Goal: Task Accomplishment & Management: Use online tool/utility

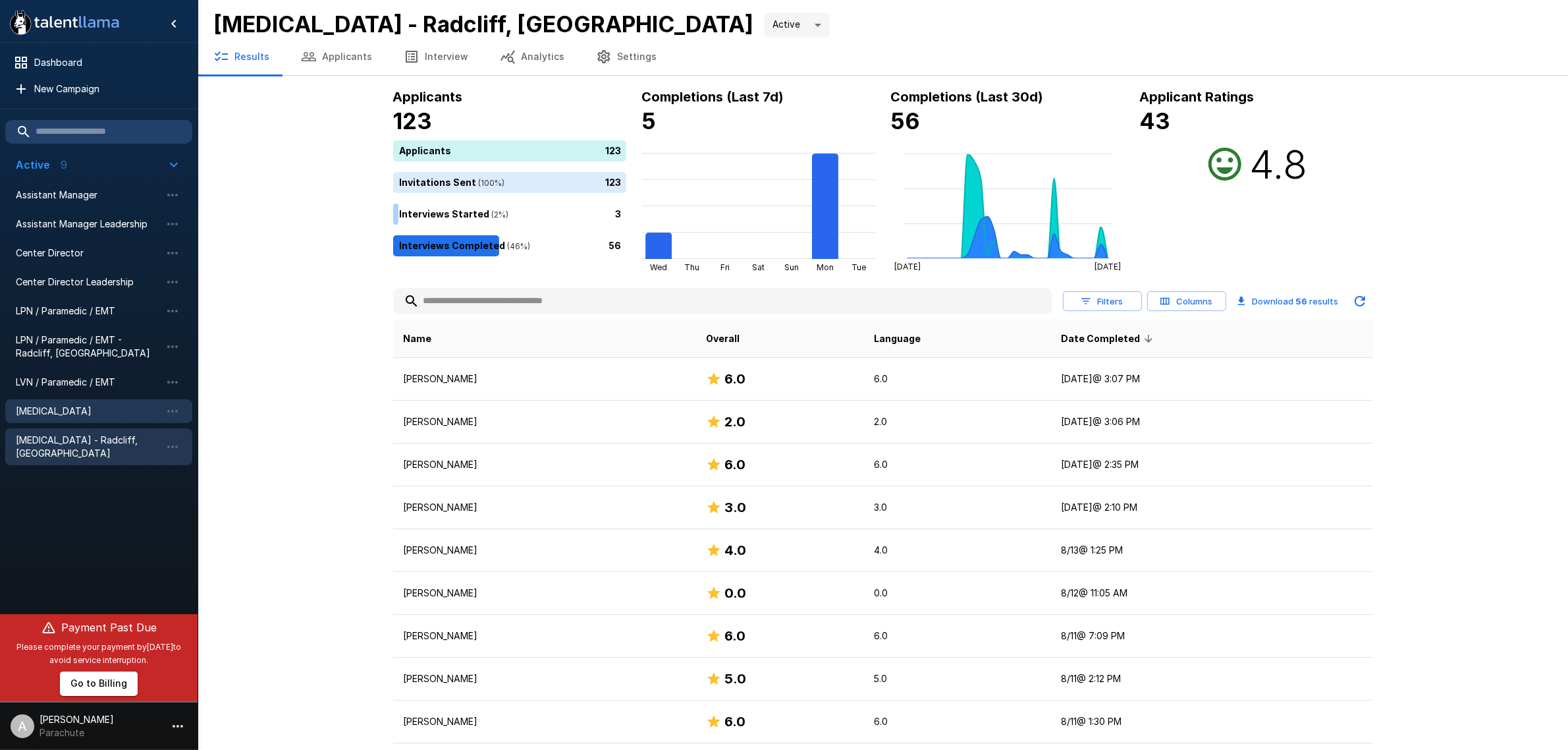
click at [113, 407] on span "[MEDICAL_DATA]" at bounding box center [88, 411] width 145 height 13
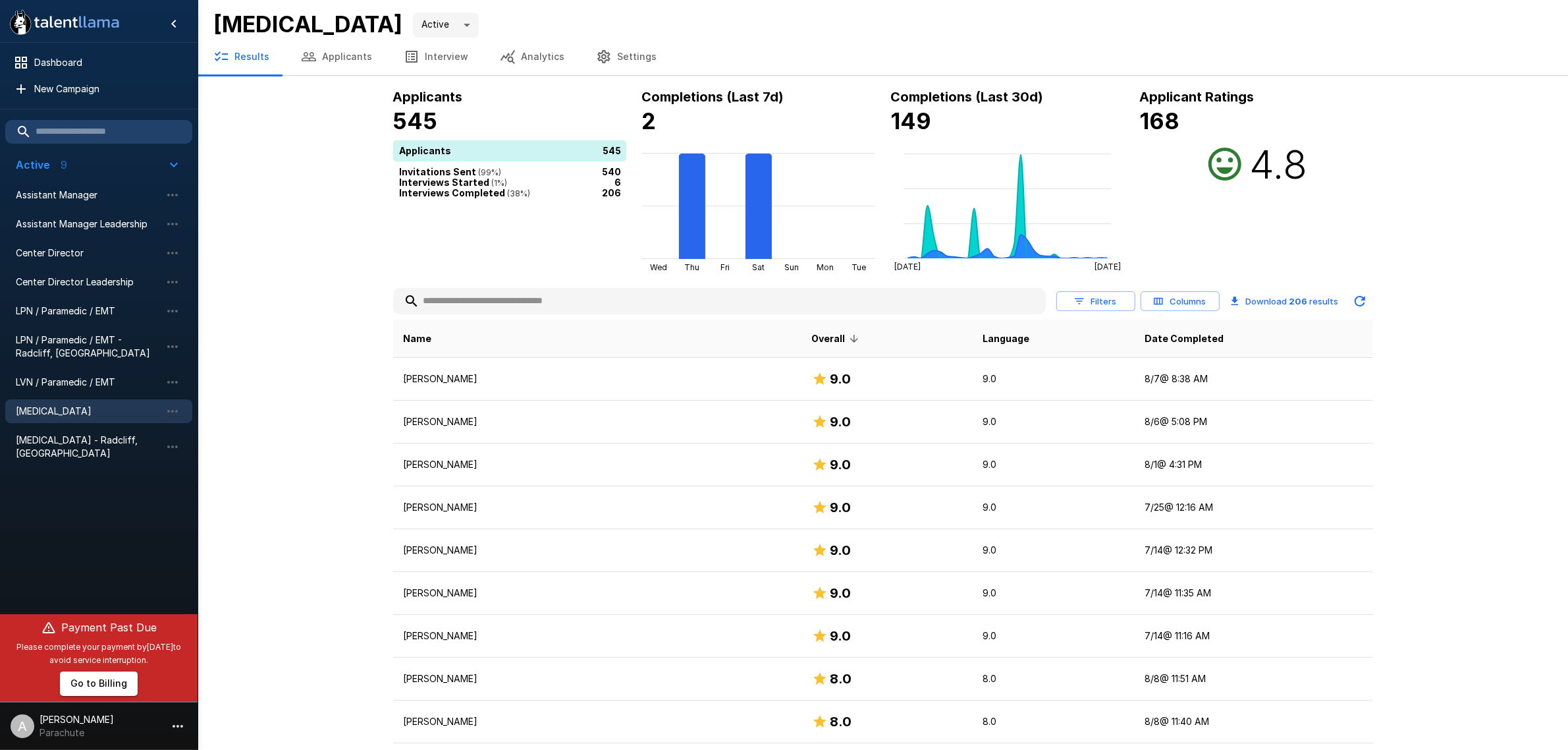
click at [482, 307] on input "text" at bounding box center [720, 300] width 653 height 24
click at [346, 60] on button "Applicants" at bounding box center [337, 57] width 103 height 37
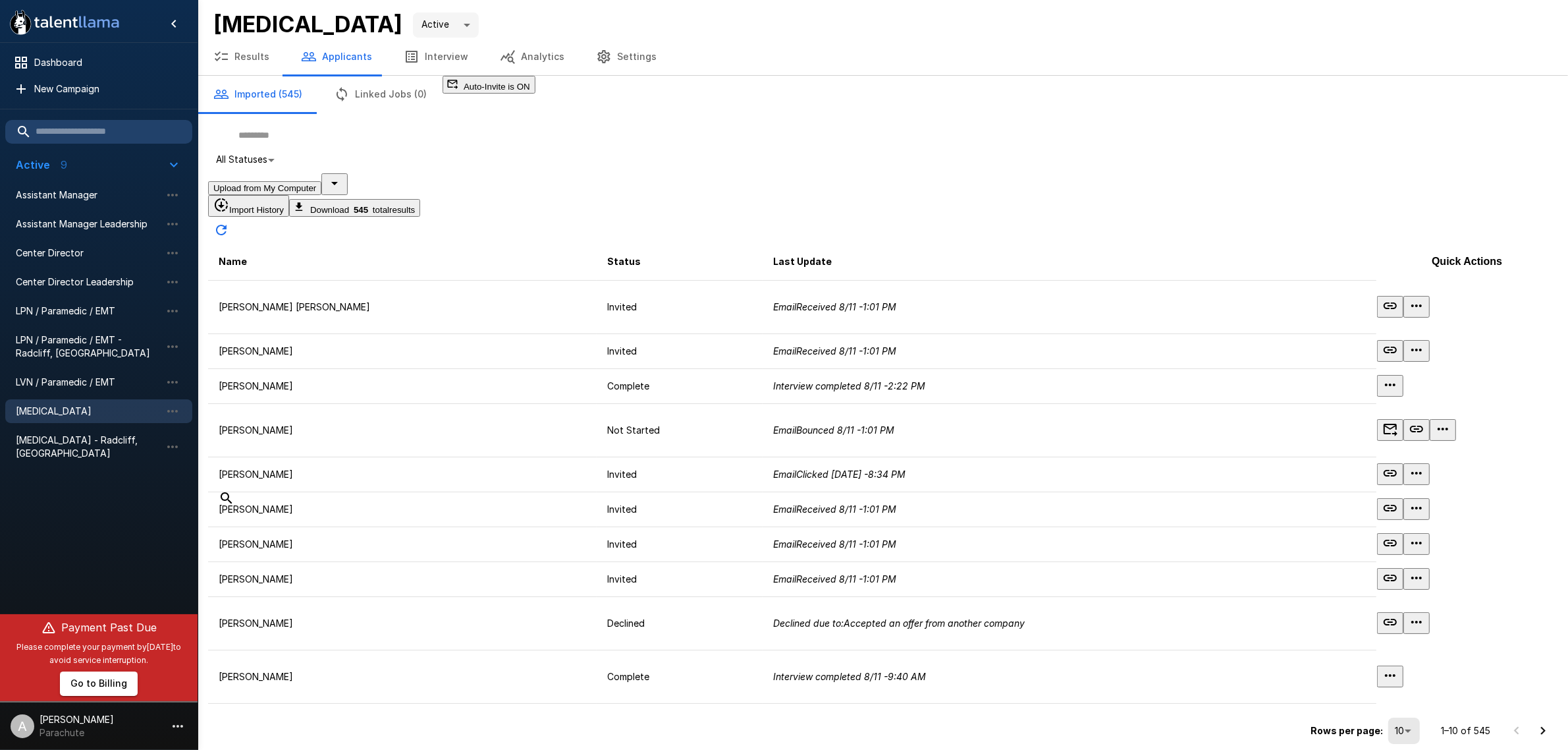
click at [575, 147] on input "text" at bounding box center [882, 135] width 1349 height 24
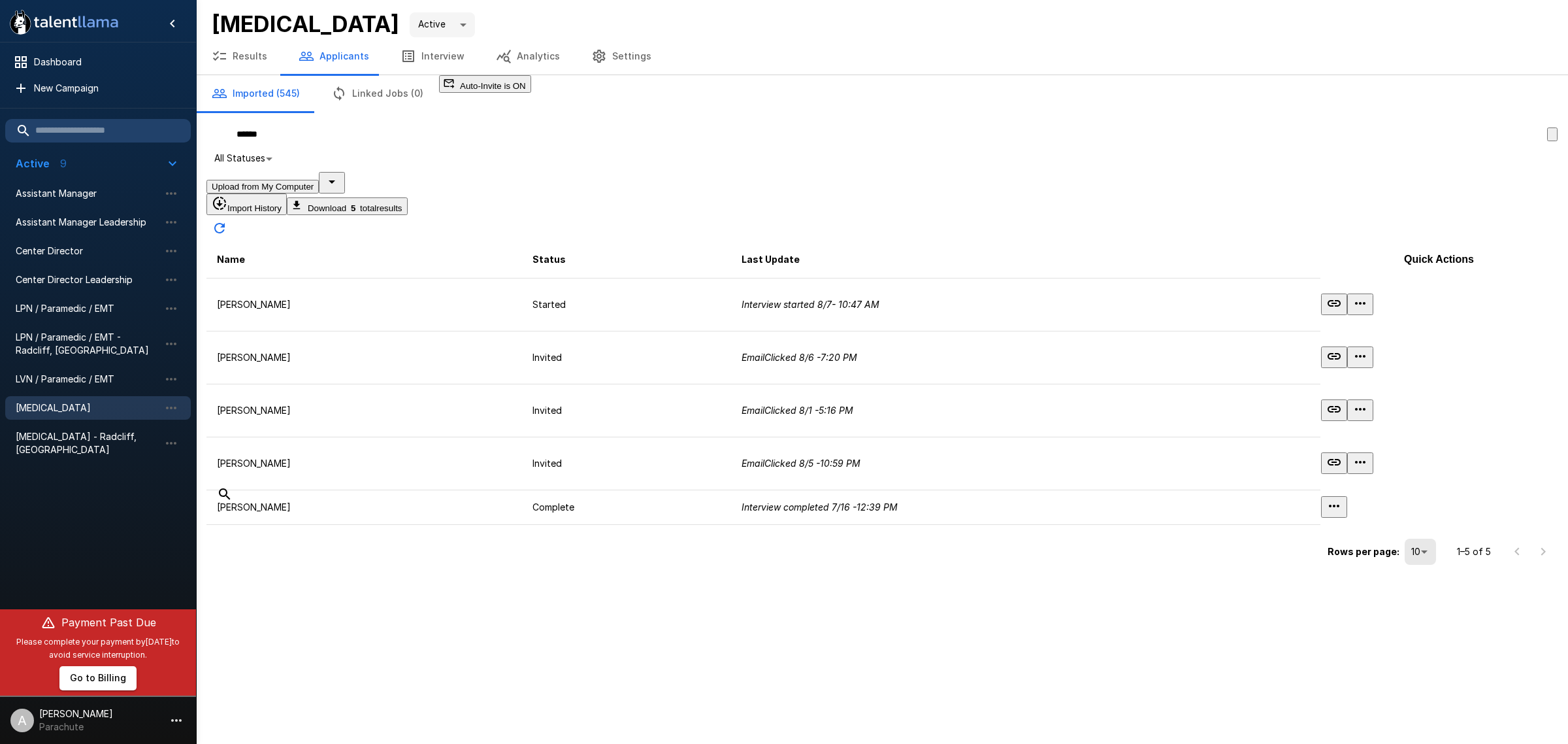
type input "******"
click at [502, 502] on p "[PERSON_NAME]" at bounding box center [364, 507] width 294 height 13
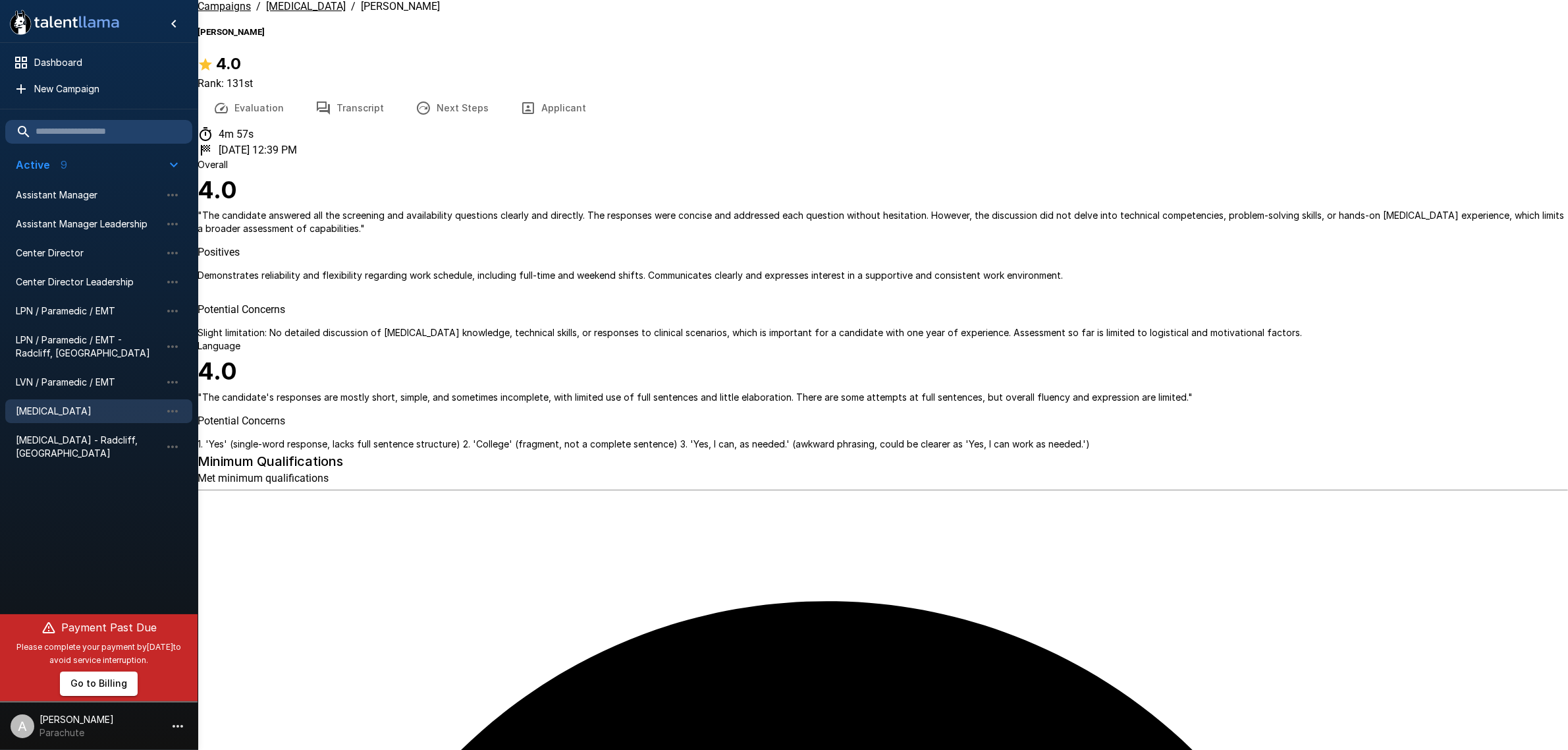
click at [344, 90] on button "Transcript" at bounding box center [349, 108] width 100 height 37
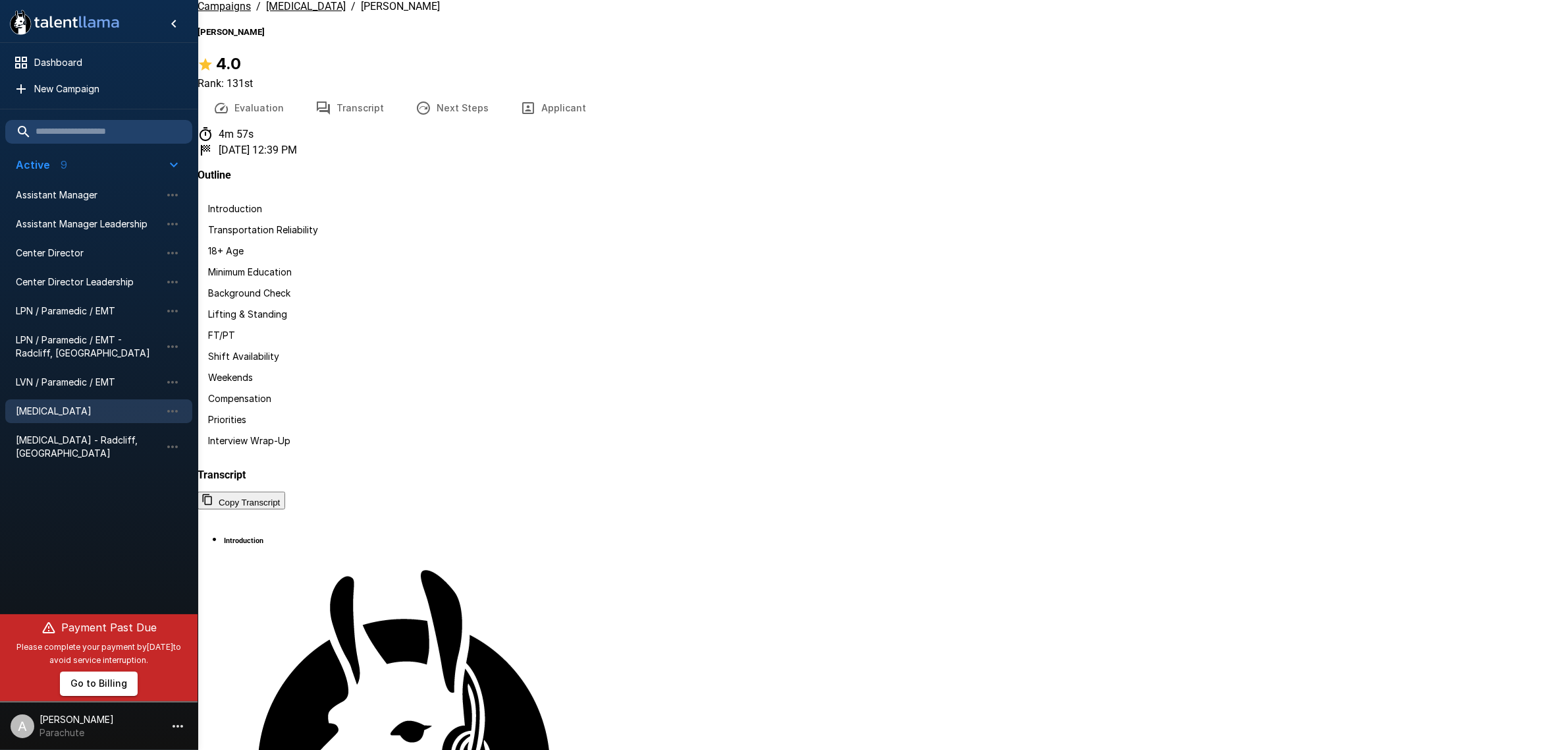
scroll to position [1729, 0]
